Goal: Transaction & Acquisition: Purchase product/service

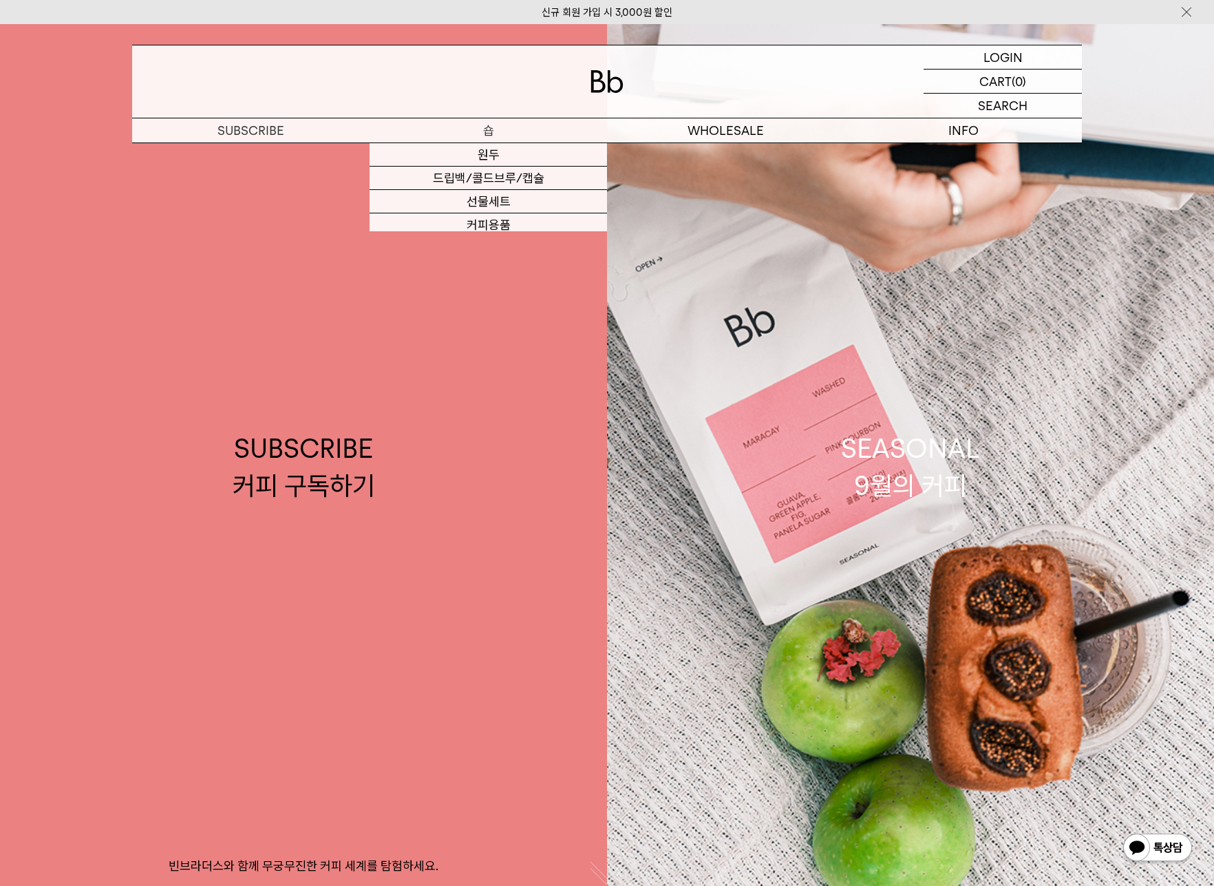
click at [493, 153] on link "원두" at bounding box center [488, 154] width 237 height 23
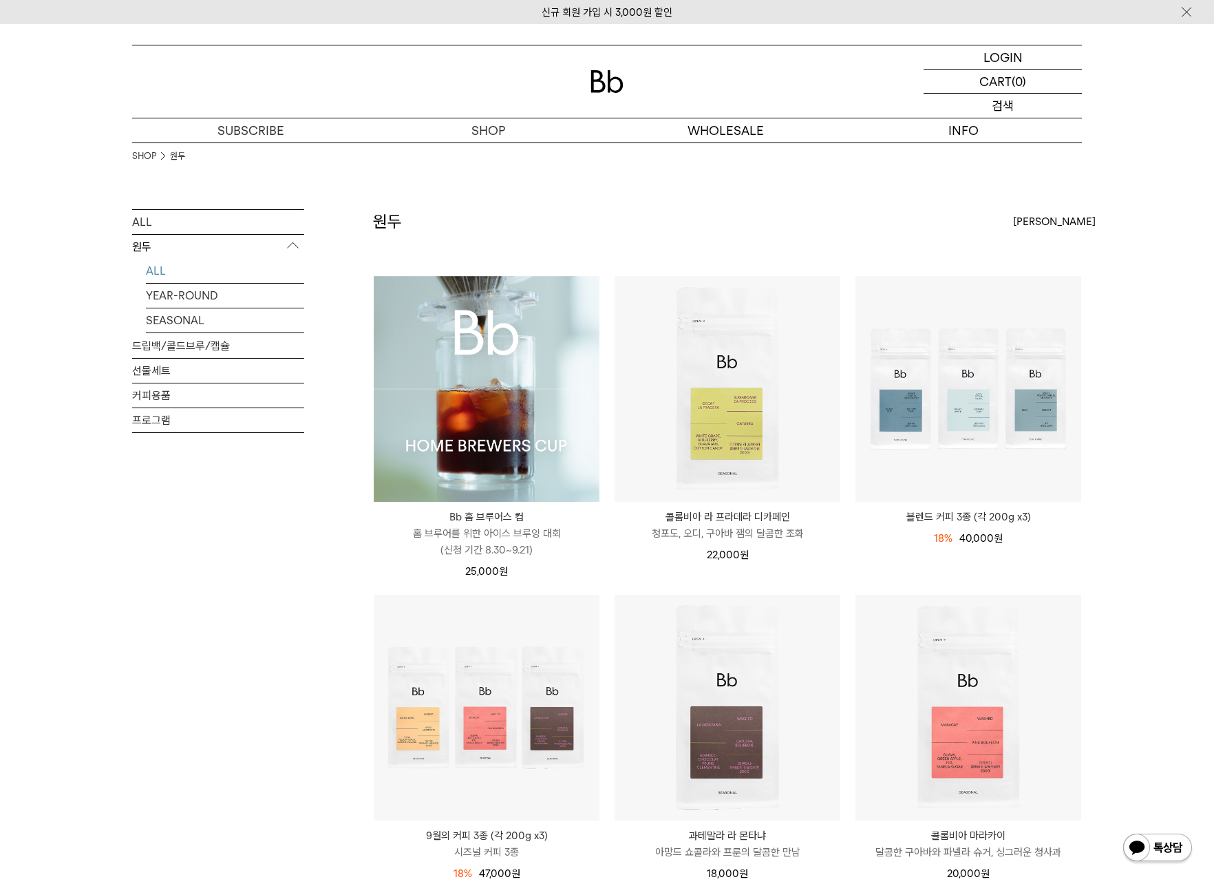
click at [1008, 101] on p "검색" at bounding box center [1003, 106] width 22 height 24
click at [951, 104] on input "text" at bounding box center [1003, 106] width 158 height 24
type input "**"
click input "**" at bounding box center [0, 0] width 0 height 0
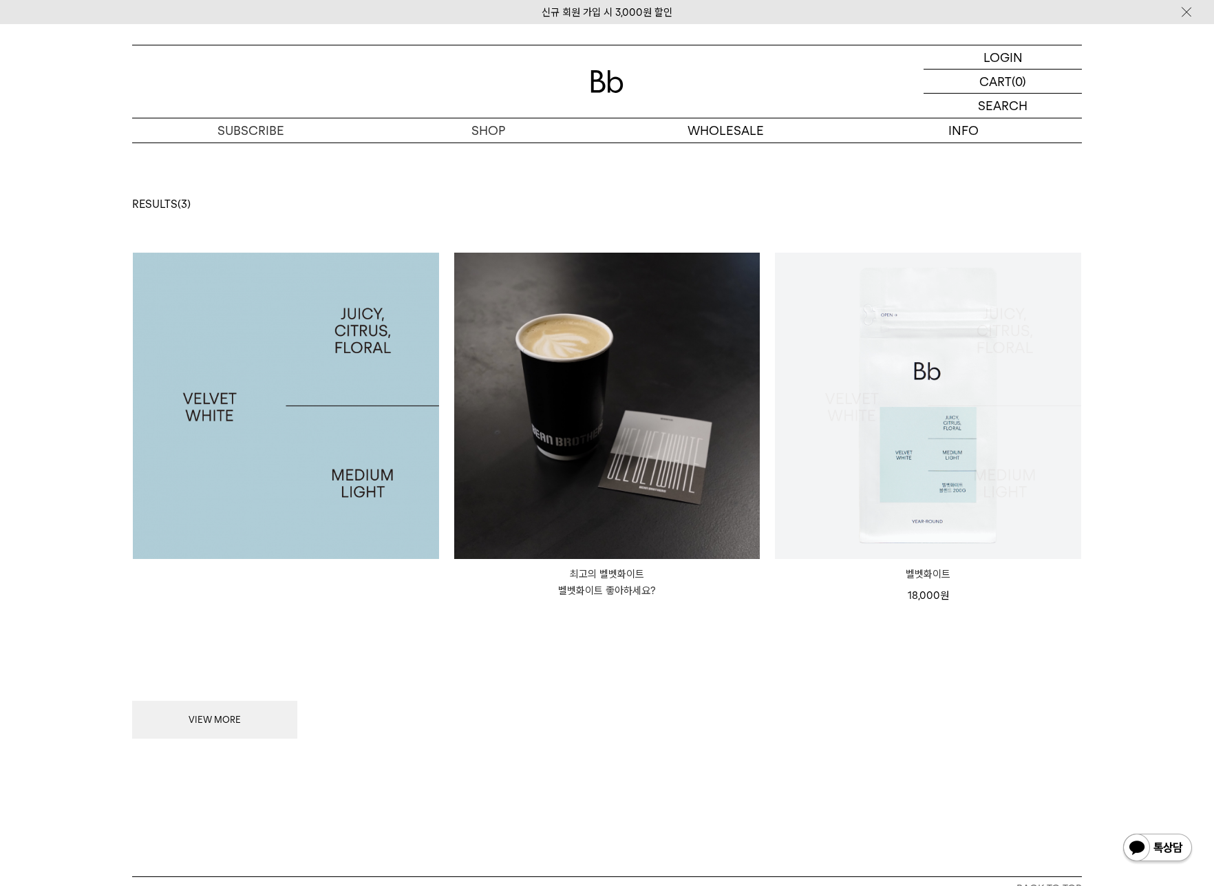
click at [864, 461] on img at bounding box center [928, 406] width 306 height 306
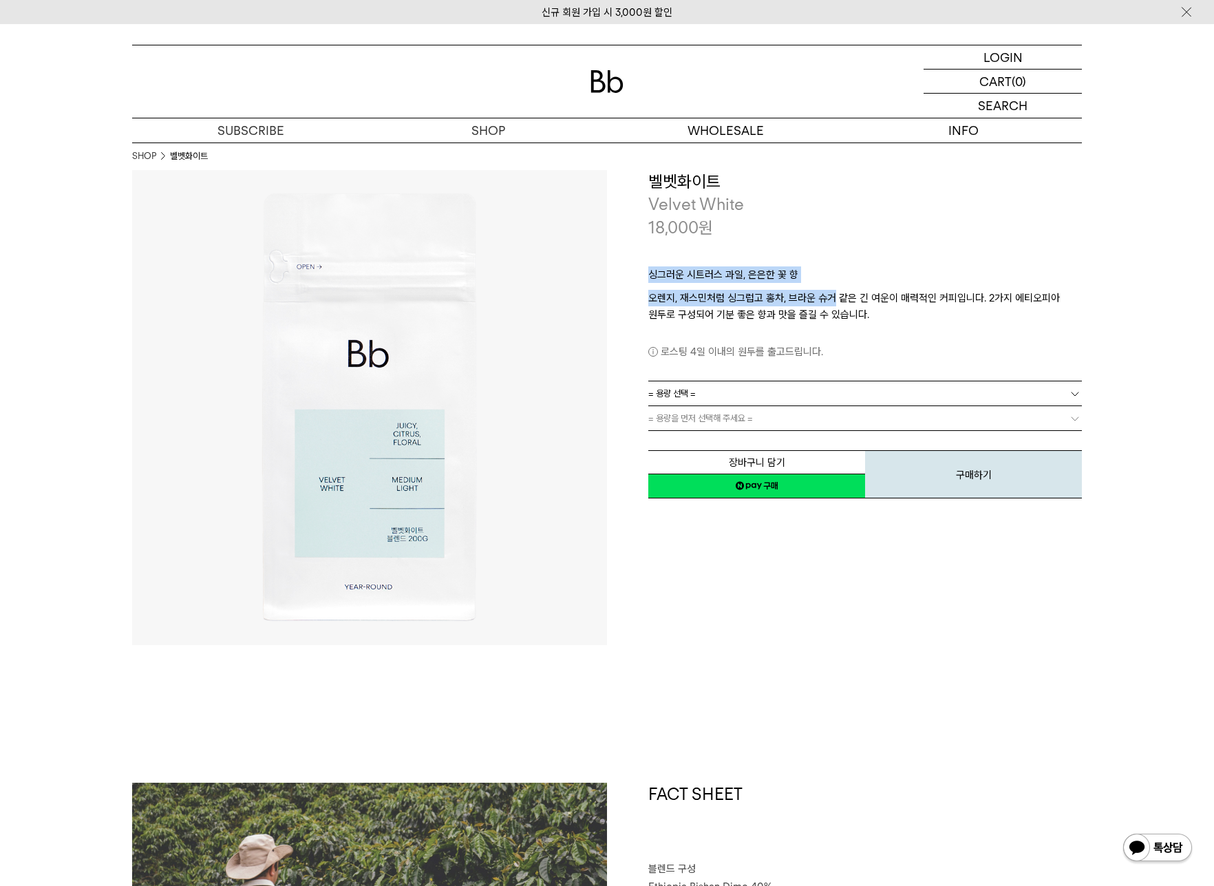
drag, startPoint x: 650, startPoint y: 276, endPoint x: 833, endPoint y: 297, distance: 185.0
click at [832, 295] on div "싱그러운 시트러스 과일, 은은한 꽃 향 오렌지, 재스민처럼 싱그럽고 홍차, 브라운 슈거 같은 긴 여운이 매력적인 커피입니다. 2가지 에티오피아…" at bounding box center [865, 310] width 434 height 142
click at [833, 297] on p "오렌지, 재스민처럼 싱그럽고 홍차, 브라운 슈거 같은 긴 여운이 매력적인 커피입니다. 2가지 에티오피아 원두로 구성되어 기분 좋은 향과 맛을 …" at bounding box center [865, 306] width 434 height 33
click at [911, 324] on div "로스팅 4일 이내의 원두를 출고드립니다." at bounding box center [865, 341] width 434 height 37
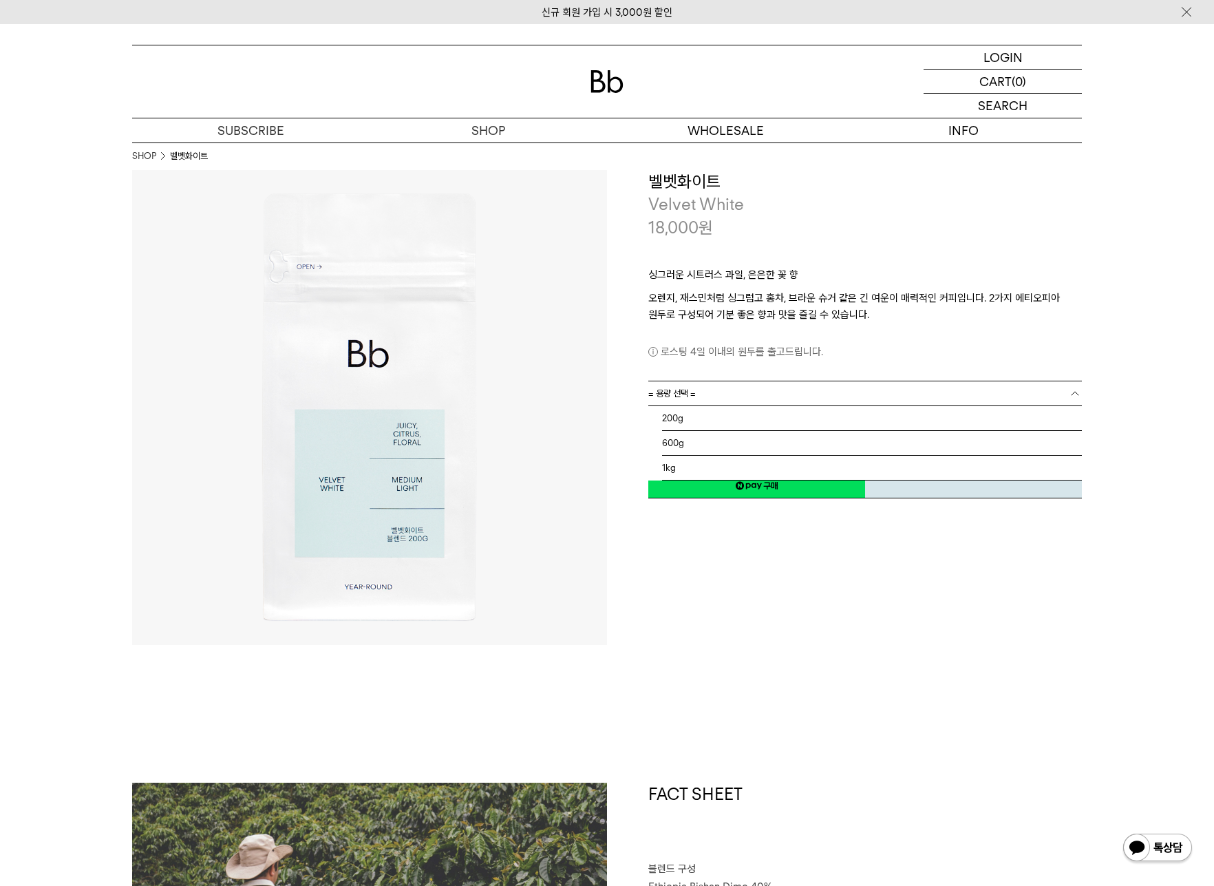
click at [722, 398] on link "= 용량 선택 =" at bounding box center [865, 393] width 434 height 24
click at [690, 427] on li "200g" at bounding box center [872, 418] width 420 height 25
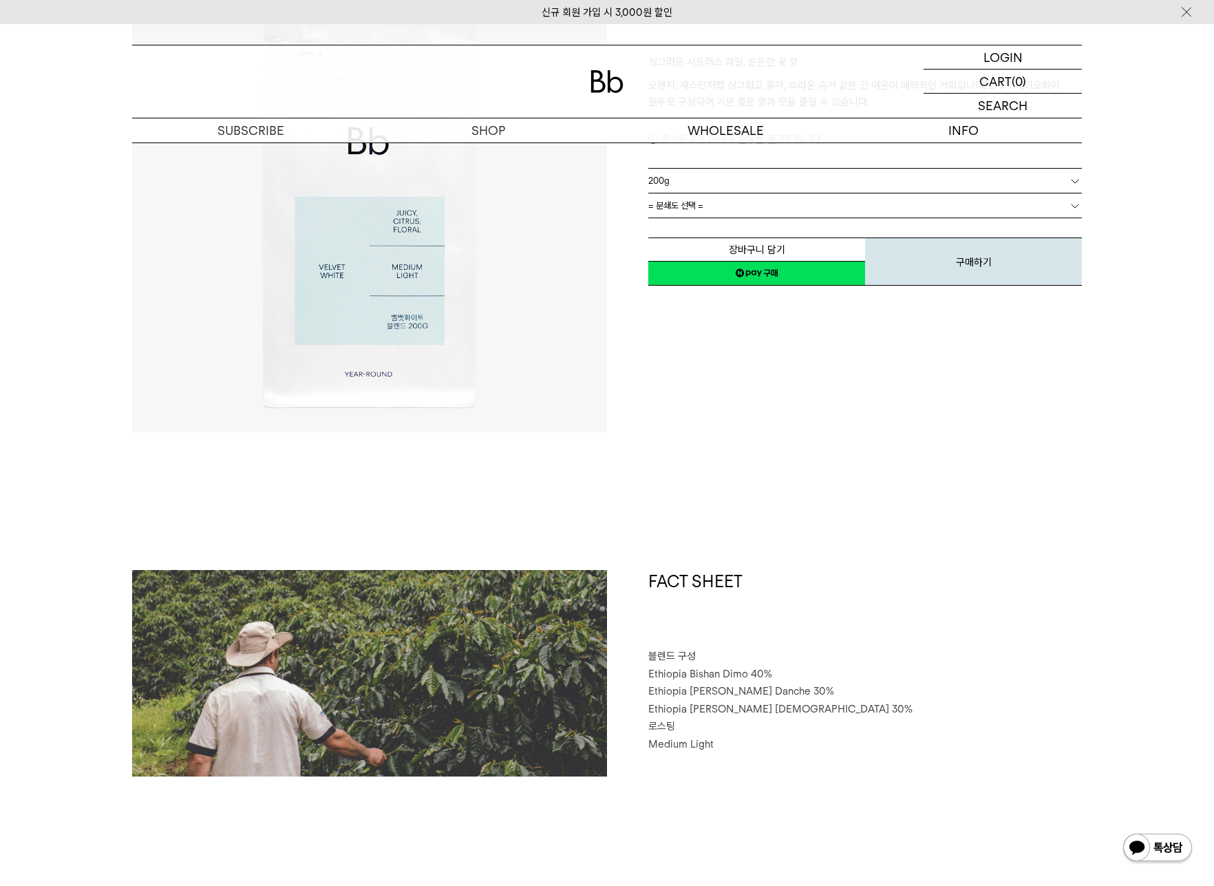
scroll to position [206, 0]
